Goal: Find specific page/section: Find specific page/section

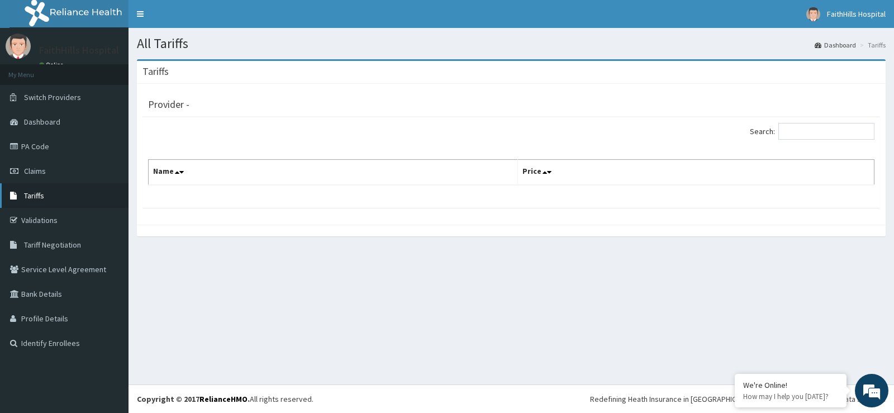
click at [40, 196] on span "Tariffs" at bounding box center [34, 195] width 20 height 10
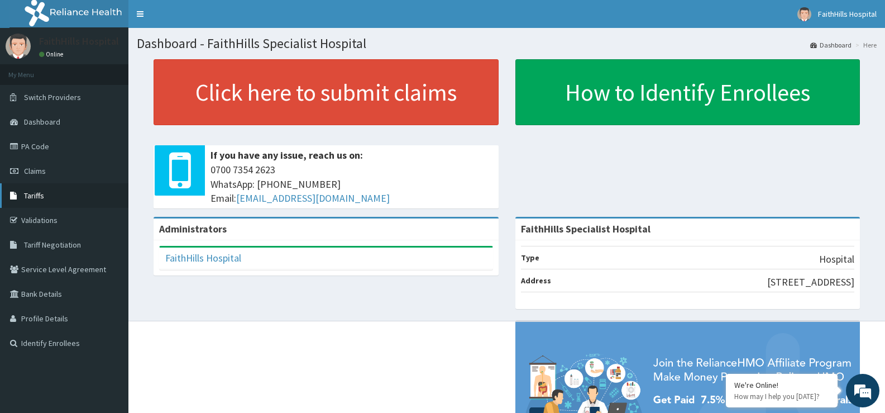
click at [45, 188] on link "Tariffs" at bounding box center [64, 195] width 128 height 25
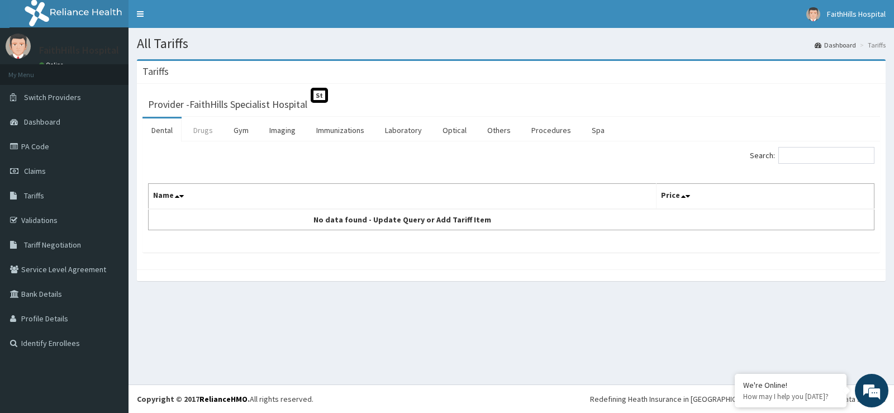
click at [212, 128] on link "Drugs" at bounding box center [202, 129] width 37 height 23
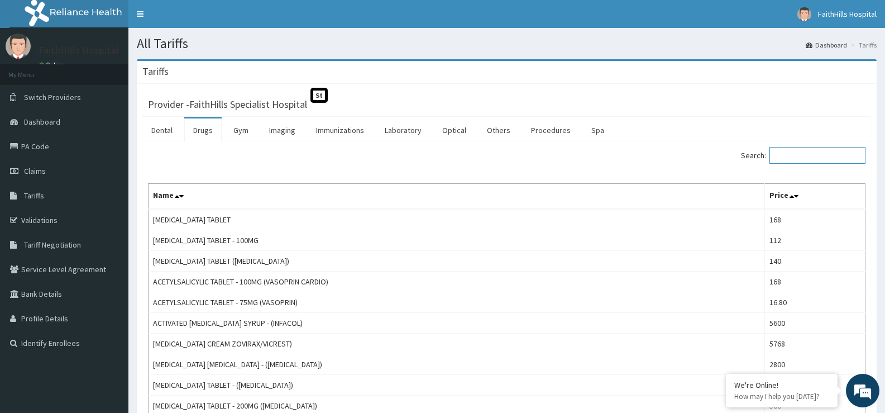
click at [794, 154] on input "Search:" at bounding box center [818, 155] width 96 height 17
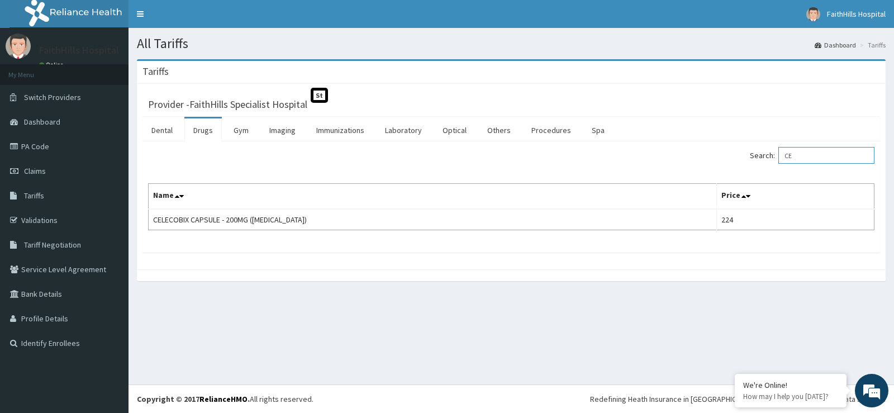
type input "C"
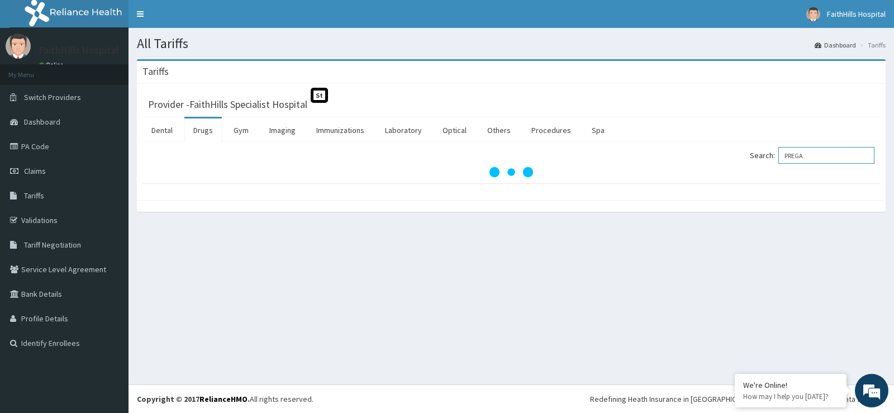
type input "PREGA"
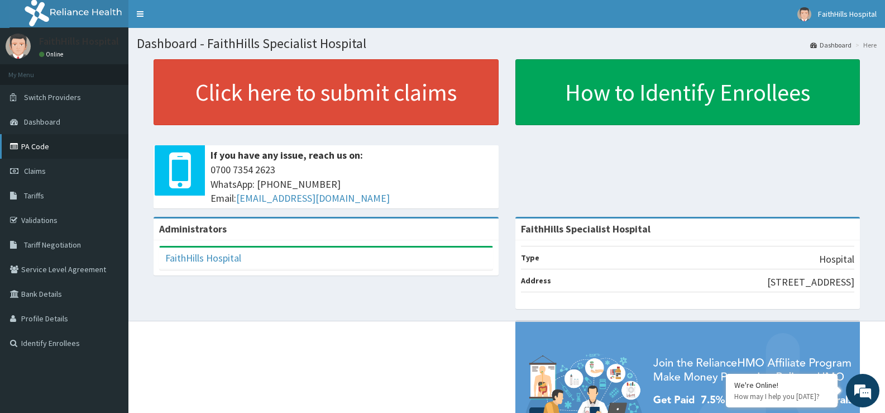
click at [29, 146] on link "PA Code" at bounding box center [64, 146] width 128 height 25
